Goal: Task Accomplishment & Management: Manage account settings

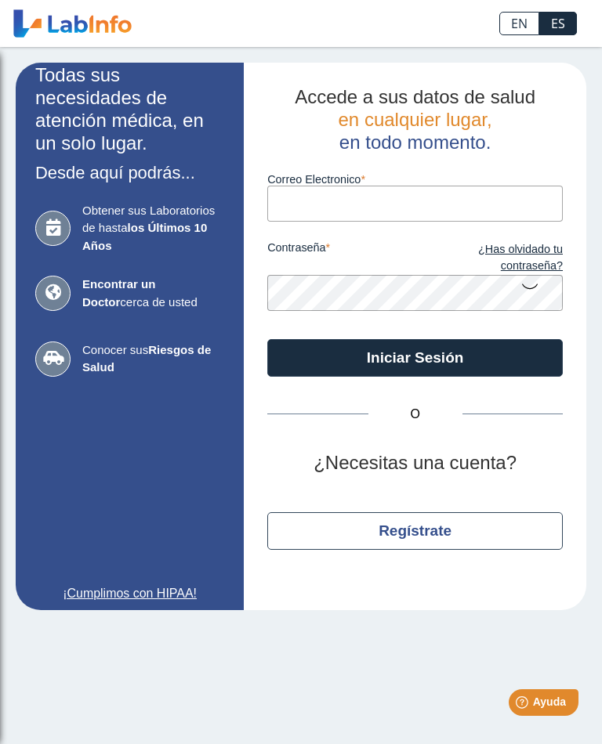
click at [503, 215] on input "Correo Electronico" at bounding box center [414, 203] width 295 height 35
type input "[EMAIL_ADDRESS][DOMAIN_NAME]"
click at [414, 357] on button "Iniciar Sesión" at bounding box center [414, 358] width 295 height 38
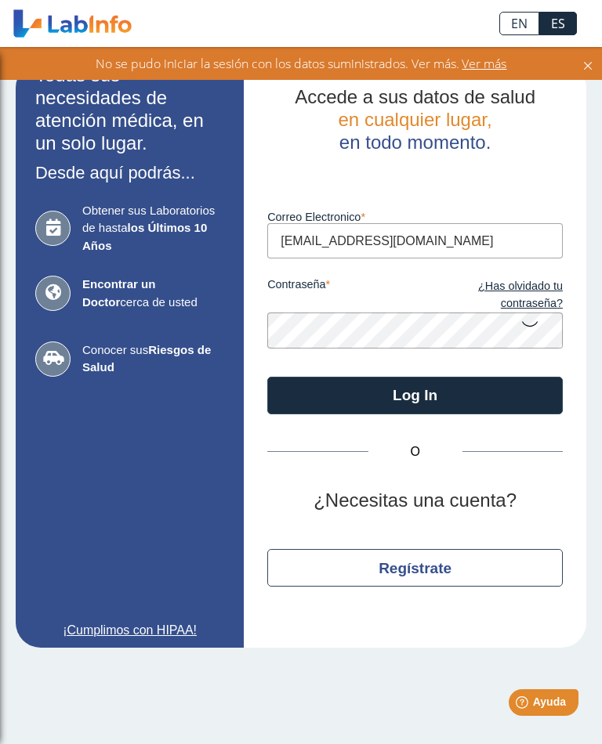
click at [532, 302] on link "¿Has olvidado tu contraseña?" at bounding box center [488, 295] width 147 height 34
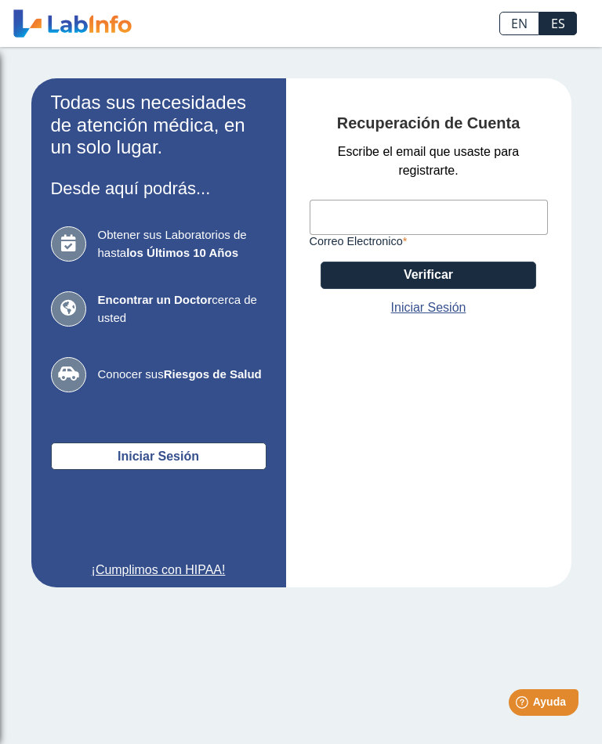
click at [475, 219] on input "Correo Electronico" at bounding box center [428, 217] width 238 height 35
type input "[EMAIL_ADDRESS][DOMAIN_NAME]"
click at [496, 289] on button "Verificar" at bounding box center [427, 275] width 215 height 27
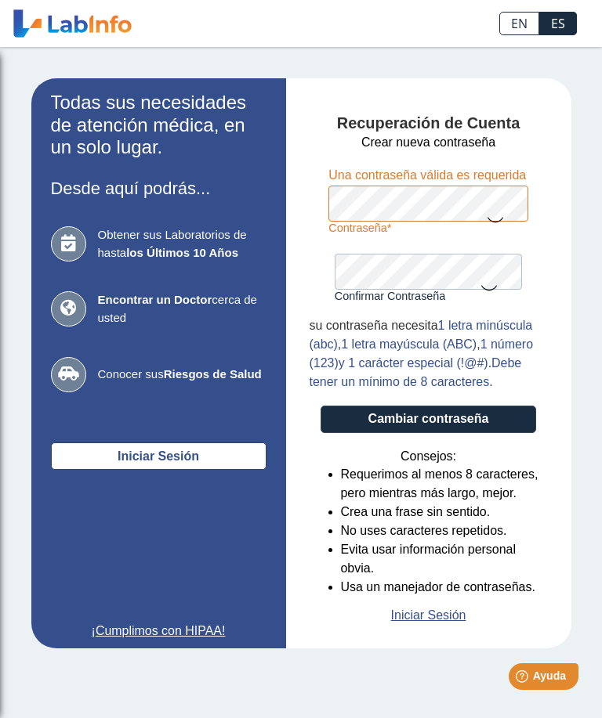
click at [485, 273] on icon at bounding box center [488, 287] width 19 height 31
click at [475, 428] on button "Cambiar contraseña" at bounding box center [427, 419] width 215 height 27
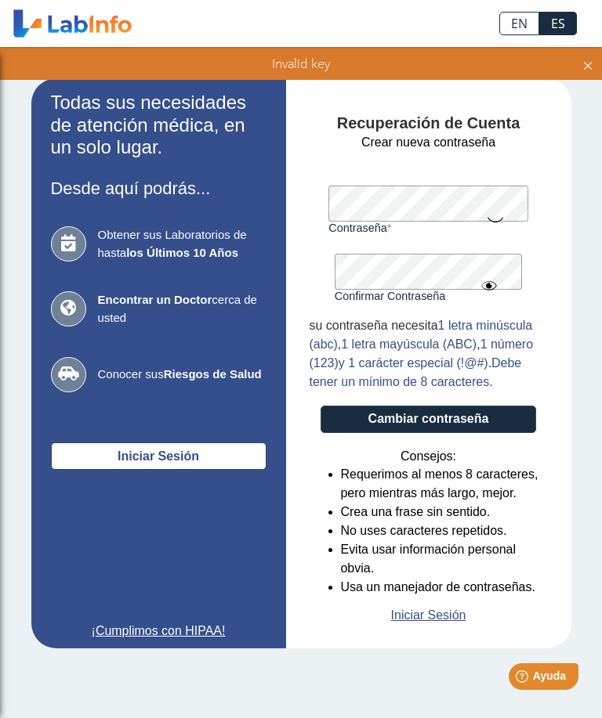
click at [508, 425] on button "Cambiar contraseña" at bounding box center [427, 419] width 215 height 27
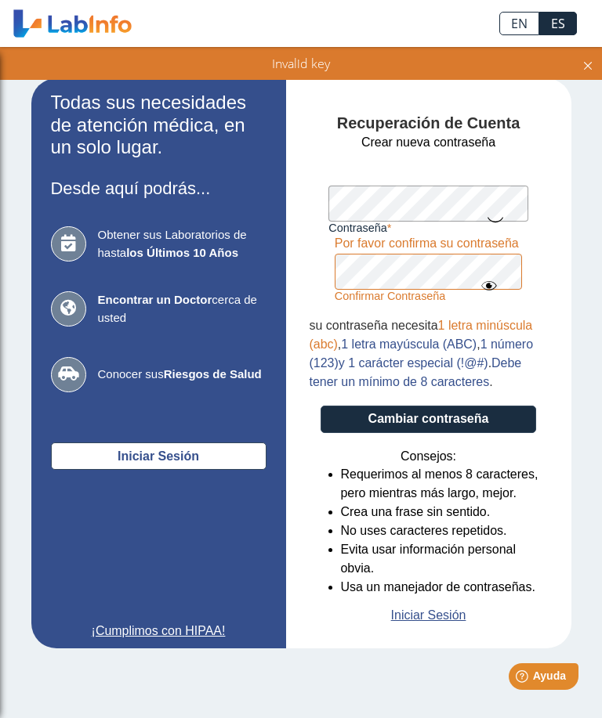
click at [517, 418] on button "Cambiar contraseña" at bounding box center [427, 419] width 215 height 27
click at [586, 68] on icon at bounding box center [587, 63] width 13 height 17
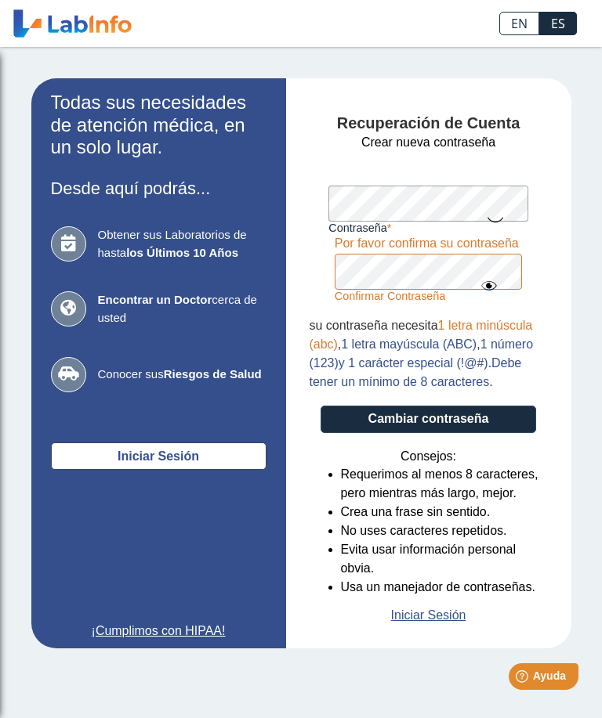
click at [556, 676] on span "Ayuda" at bounding box center [549, 676] width 33 height 13
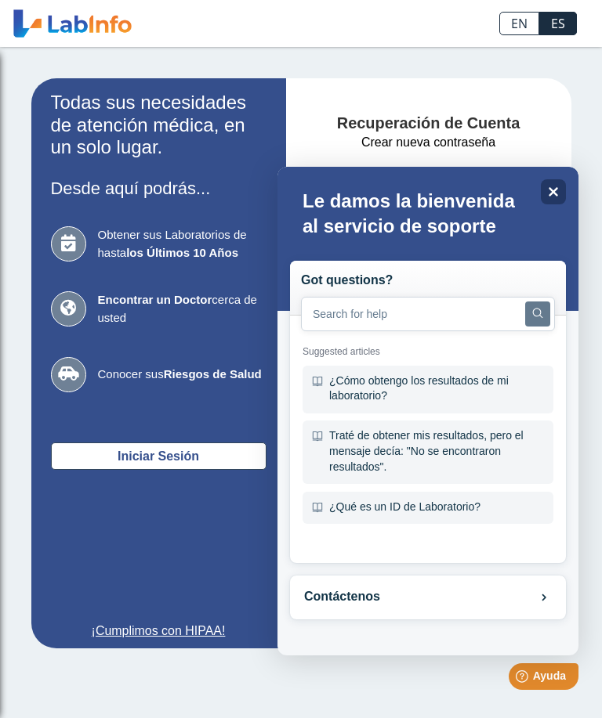
click at [548, 598] on icon at bounding box center [543, 597] width 9 height 9
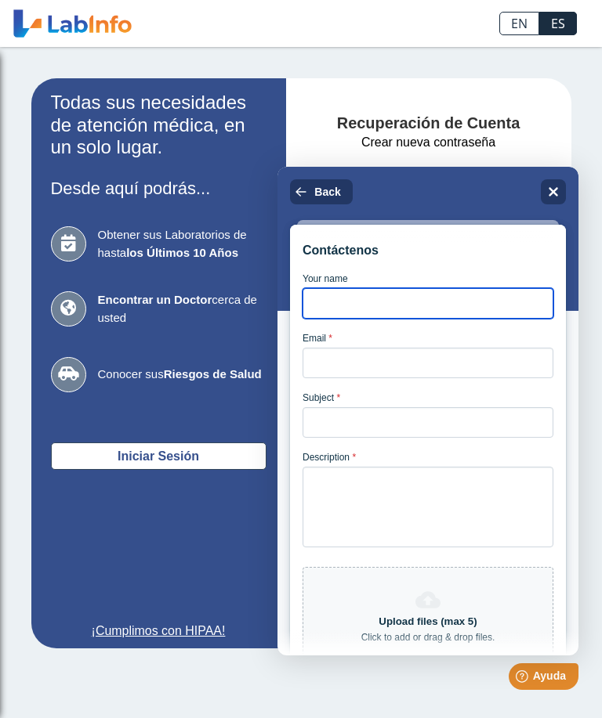
click at [409, 311] on input "Your name" at bounding box center [427, 303] width 251 height 31
type input "[PERSON_NAME]"
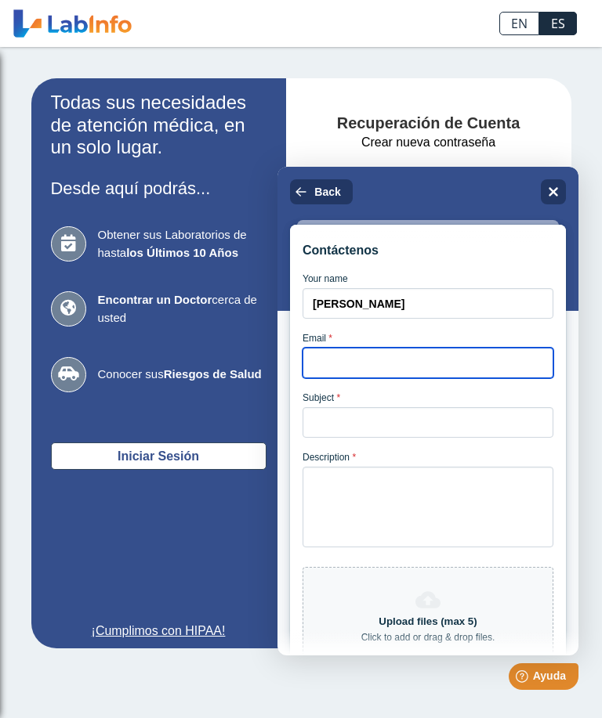
click at [396, 378] on input "Email *" at bounding box center [427, 363] width 251 height 31
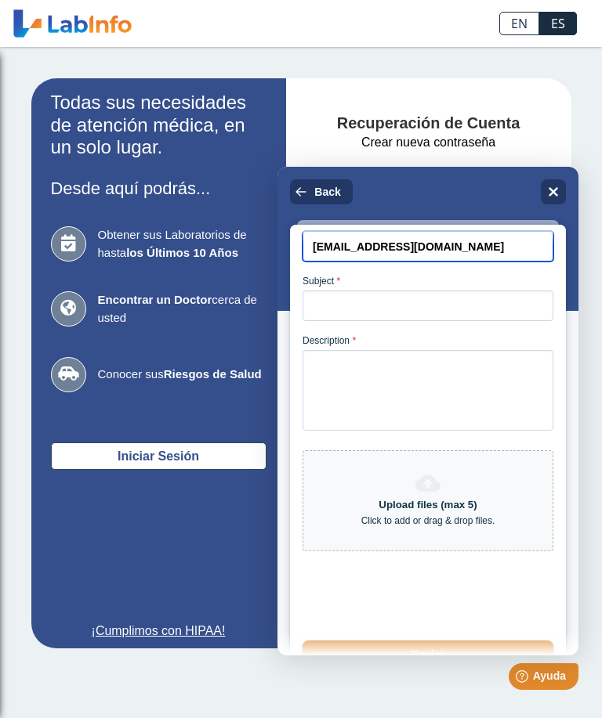
scroll to position [122, 0]
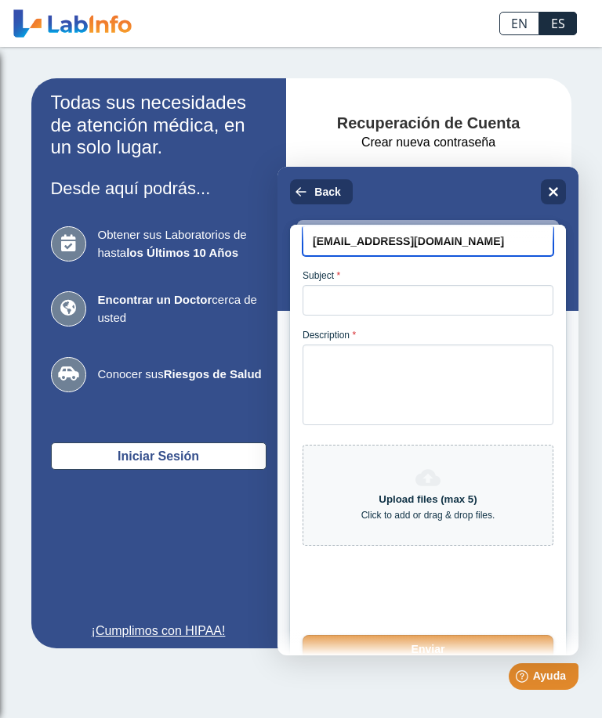
type input "rlscbass39@gmail.com"
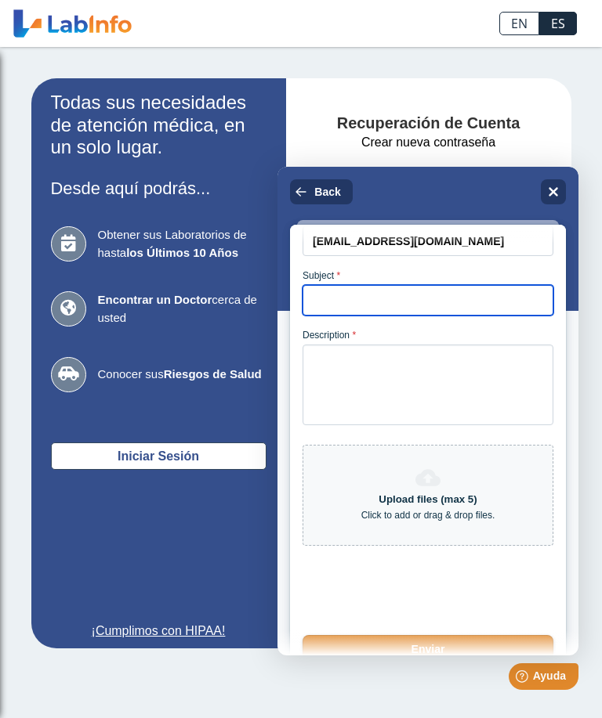
click at [448, 309] on input "Subject *" at bounding box center [427, 300] width 251 height 31
type input "Contraseña"
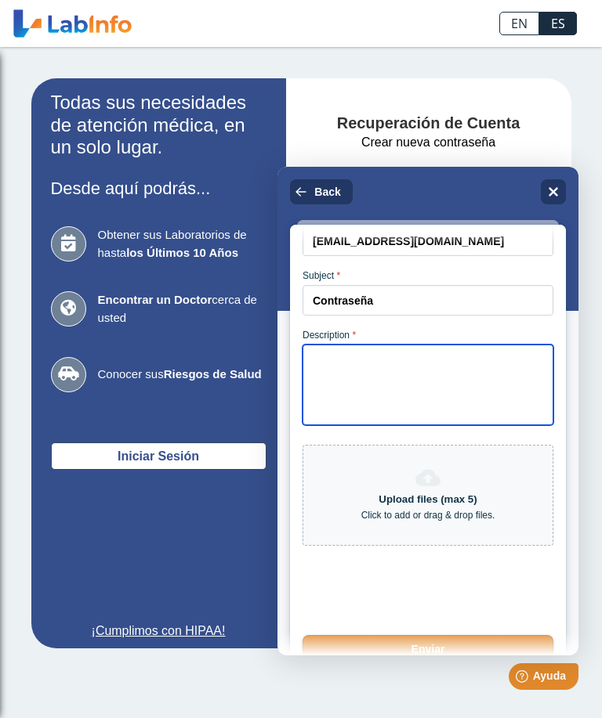
click at [363, 413] on textarea "Description *" at bounding box center [427, 385] width 251 height 81
type textarea "No me deja cambiar la contraseña"
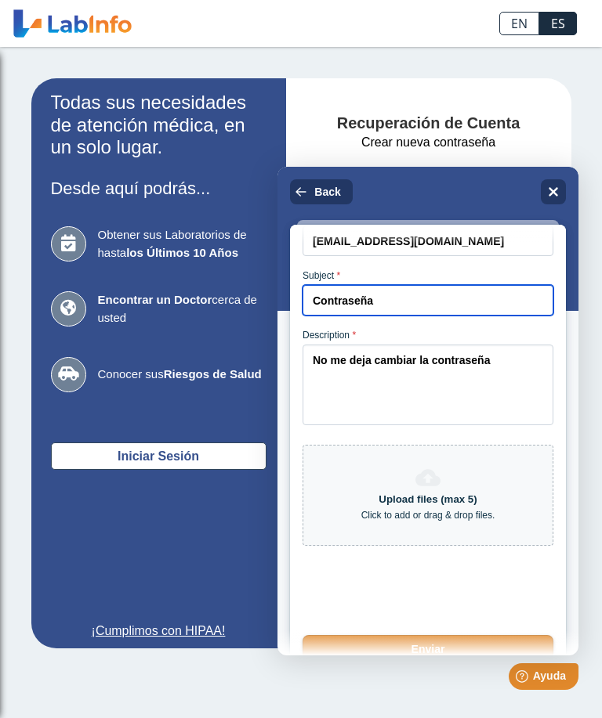
click at [424, 316] on input "Contraseña" at bounding box center [427, 300] width 251 height 31
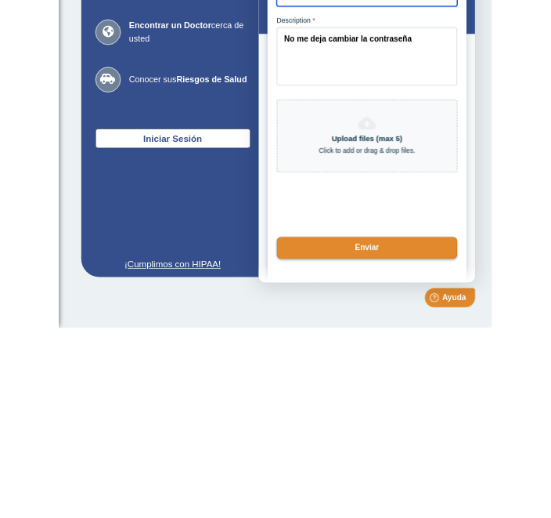
scroll to position [190, 0]
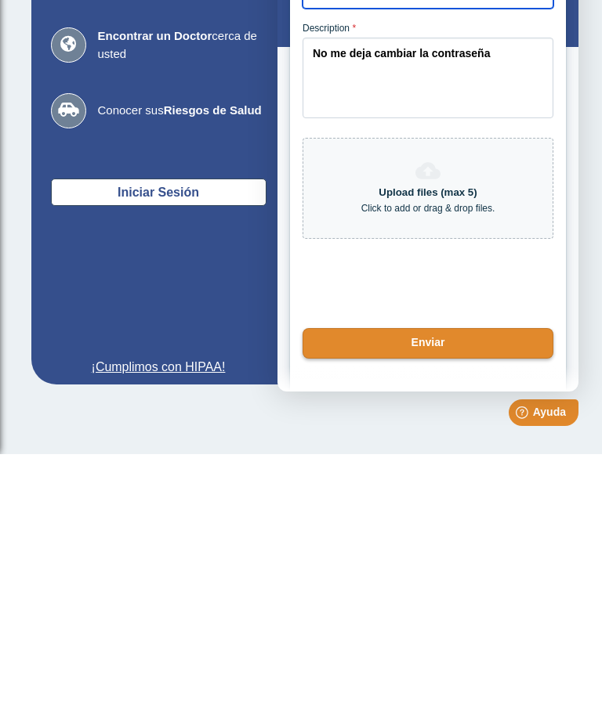
type input "Contraseña la olvide"
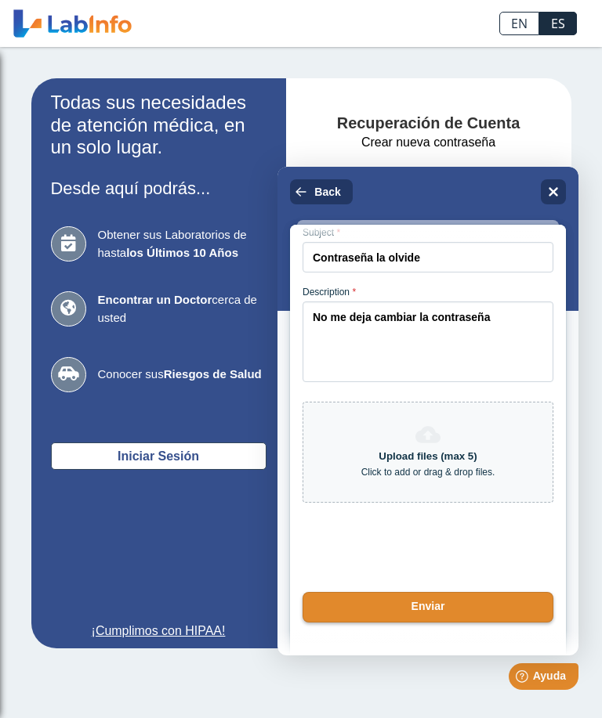
click at [476, 612] on button "Enviar" at bounding box center [427, 607] width 251 height 31
